Goal: Task Accomplishment & Management: Use online tool/utility

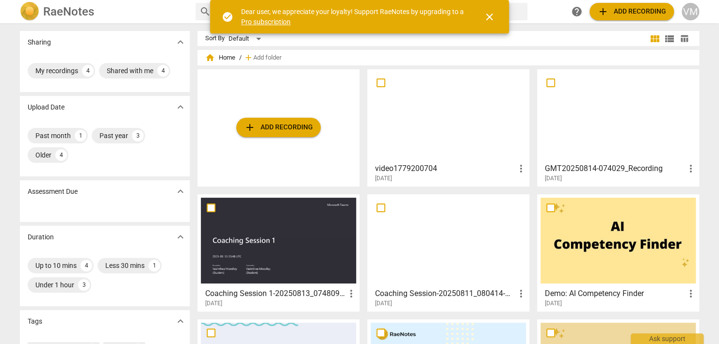
click at [485, 16] on span "close" at bounding box center [489, 17] width 12 height 12
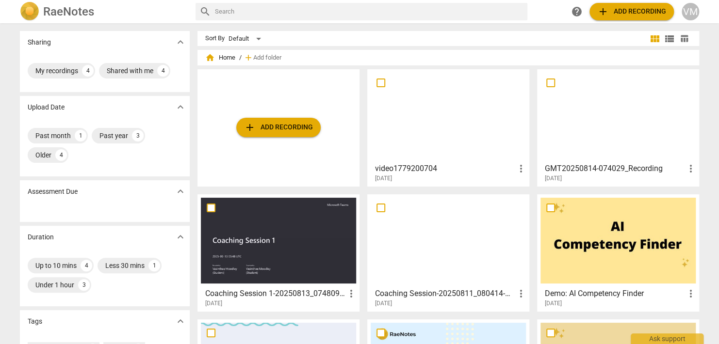
click at [274, 124] on span "add Add recording" at bounding box center [278, 128] width 69 height 12
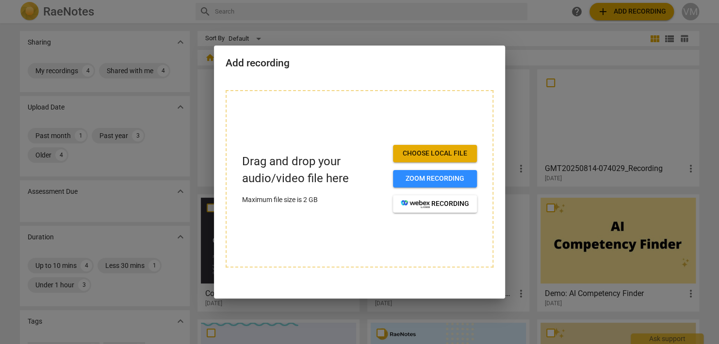
click at [439, 155] on span "Choose local file" at bounding box center [435, 154] width 68 height 10
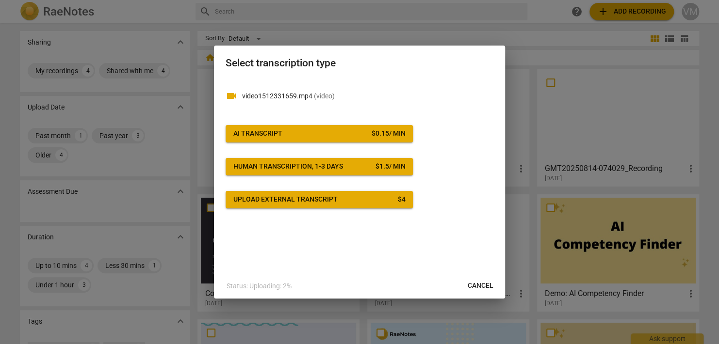
click at [373, 199] on span "Upload external transcript $ 4" at bounding box center [319, 200] width 172 height 10
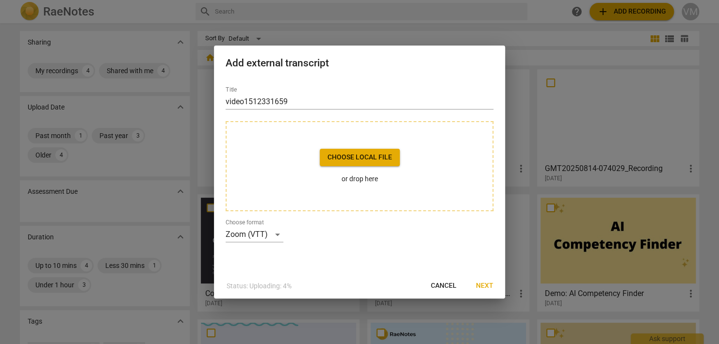
click at [366, 160] on span "Choose local file" at bounding box center [359, 158] width 64 height 10
click at [485, 285] on span "Next" at bounding box center [484, 286] width 17 height 10
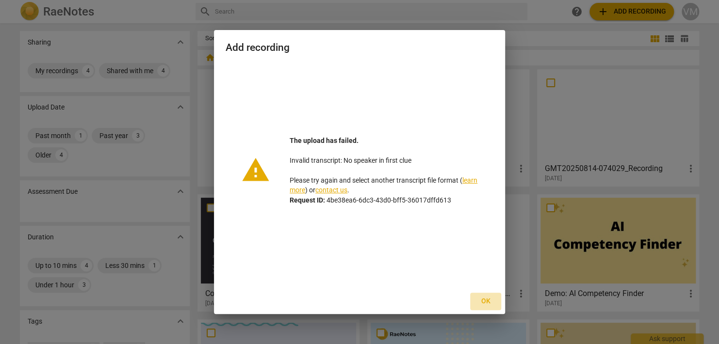
click at [485, 300] on span "Ok" at bounding box center [486, 302] width 16 height 10
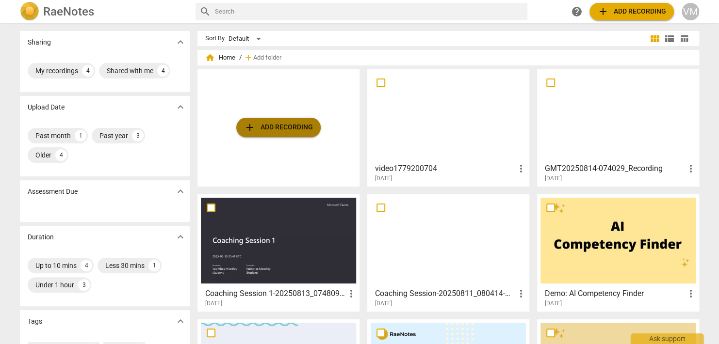
click at [262, 126] on span "add Add recording" at bounding box center [278, 128] width 69 height 12
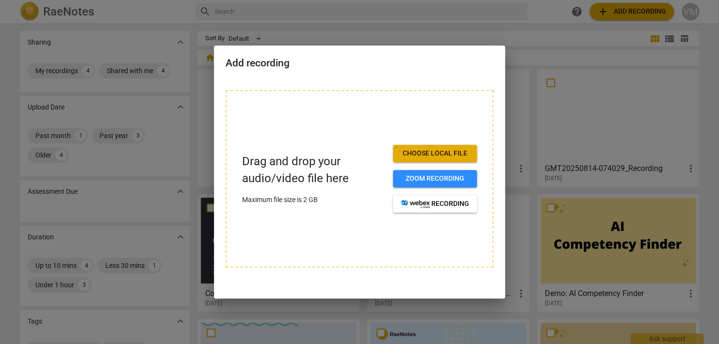
click at [428, 152] on span "Choose local file" at bounding box center [435, 154] width 68 height 10
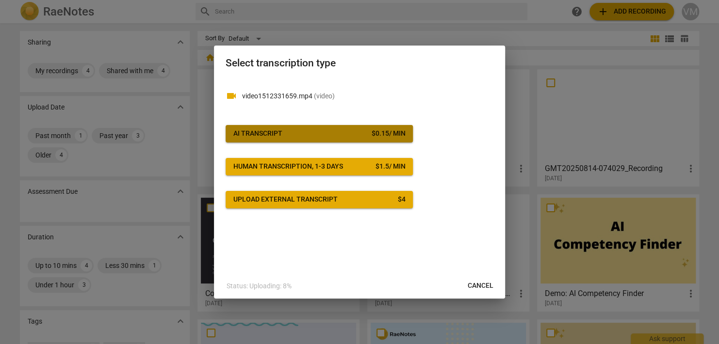
click at [298, 133] on span "AI Transcript $ 0.15 / min" at bounding box center [319, 134] width 172 height 10
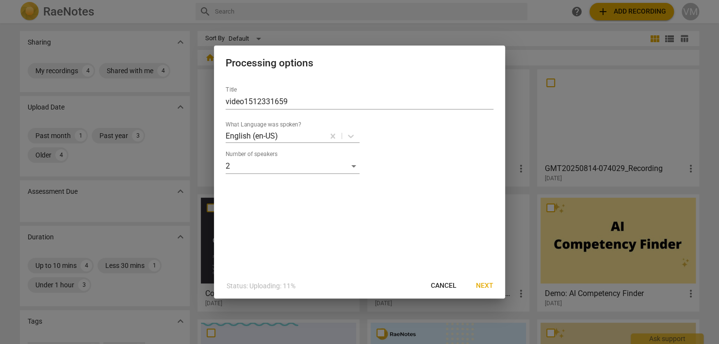
click at [486, 284] on span "Next" at bounding box center [484, 286] width 17 height 10
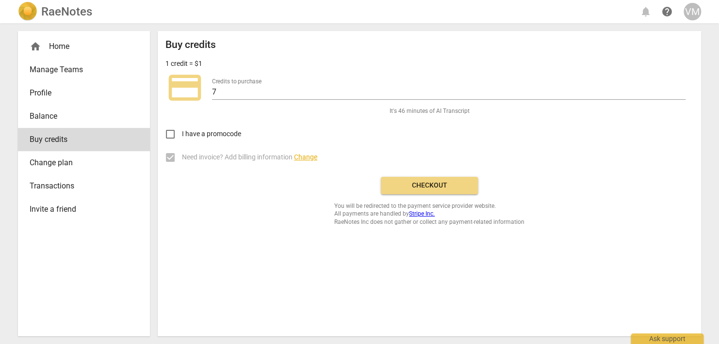
click at [436, 185] on span "Checkout" at bounding box center [428, 186] width 81 height 10
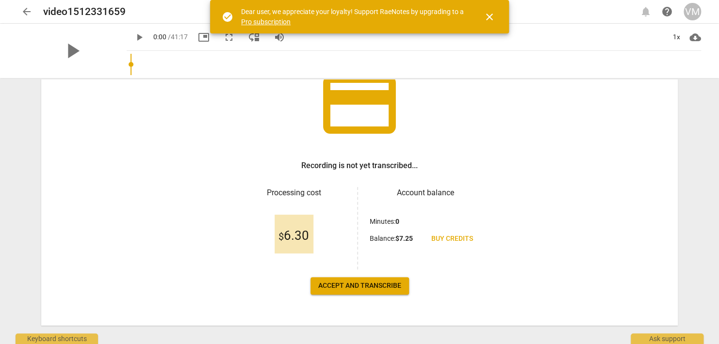
scroll to position [93, 0]
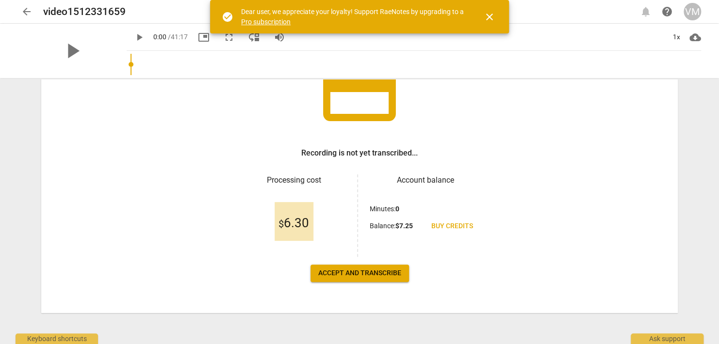
click at [382, 274] on span "Accept and transcribe" at bounding box center [359, 274] width 83 height 10
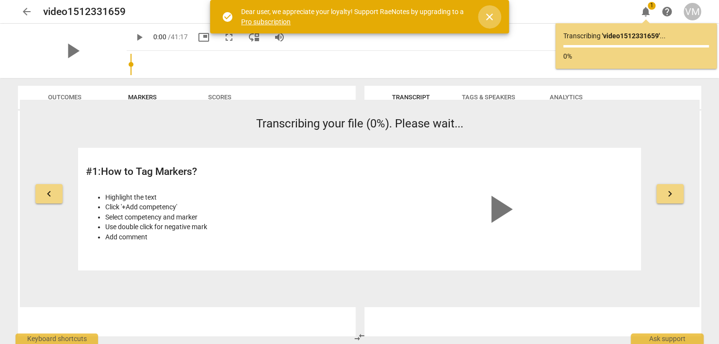
click at [491, 18] on span "close" at bounding box center [489, 17] width 12 height 12
